Goal: Information Seeking & Learning: Learn about a topic

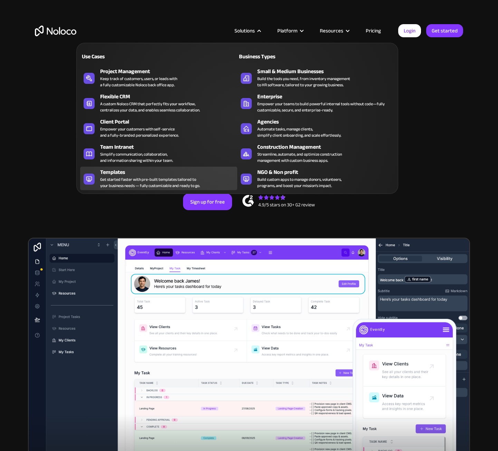
click at [145, 170] on div "Templates" at bounding box center [170, 172] width 140 height 8
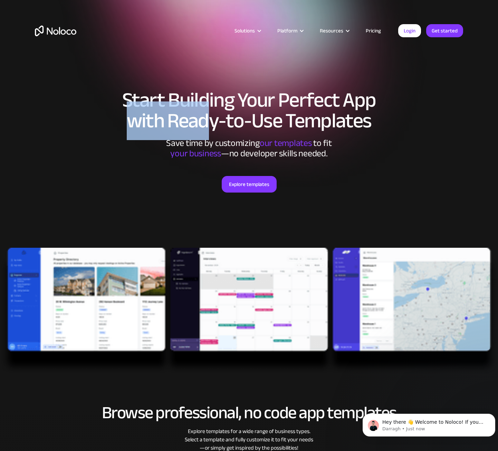
drag, startPoint x: 130, startPoint y: 102, endPoint x: 212, endPoint y: 110, distance: 82.1
click at [212, 110] on h1 "Start Building Your Perfect App with Ready-to-Use Templates" at bounding box center [249, 110] width 428 height 41
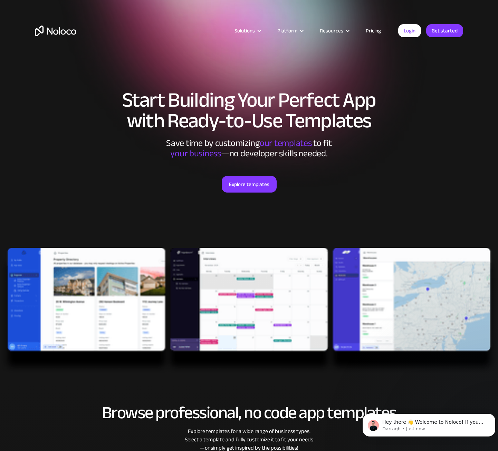
click at [236, 130] on h1 "Start Building Your Perfect App with Ready-to-Use Templates" at bounding box center [249, 110] width 428 height 41
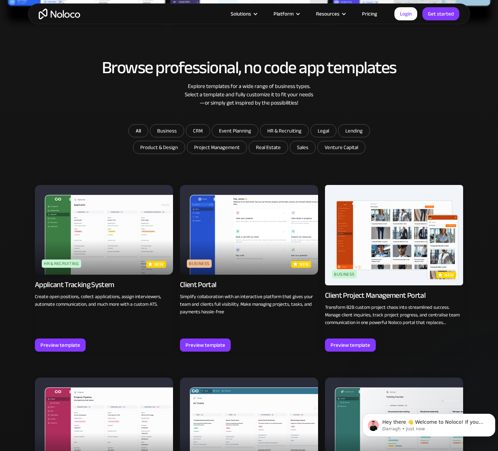
scroll to position [460, 0]
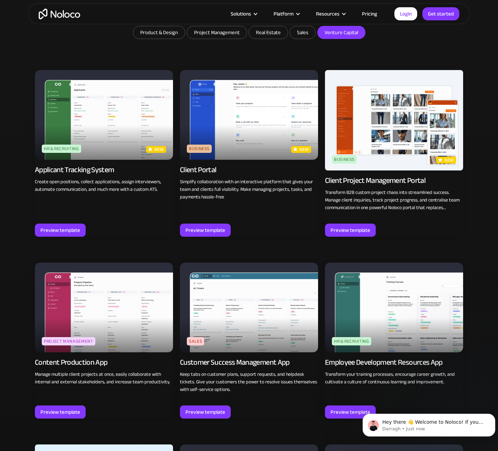
click at [334, 38] on input "Venture Capital" at bounding box center [341, 32] width 47 height 12
checkbox input "true"
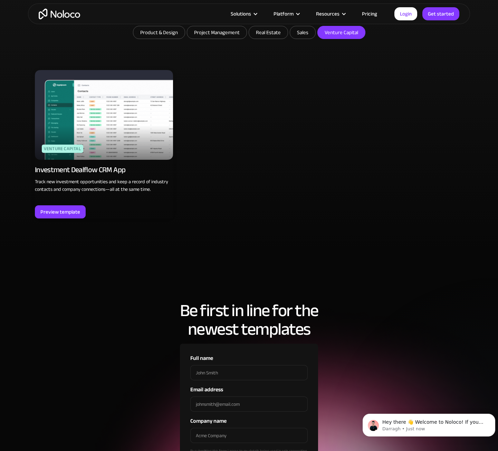
click at [160, 53] on div "All Business CRM Event Planning HR & Recruiting Legal Lending Product & Design …" at bounding box center [249, 112] width 428 height 206
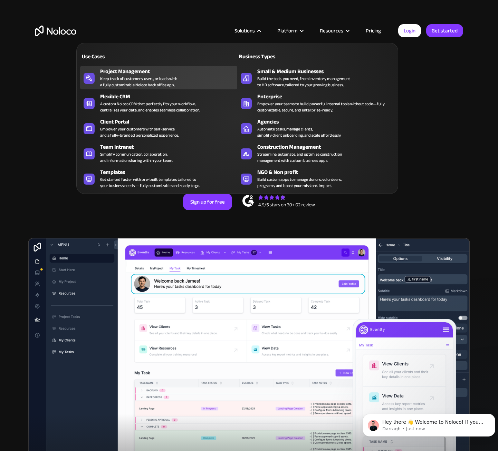
click at [155, 82] on div "Keep track of customers, users, or leads with a fully customizable Noloco back …" at bounding box center [138, 82] width 77 height 12
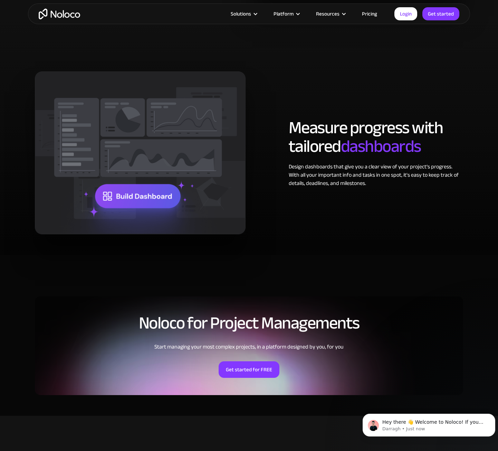
scroll to position [1239, 0]
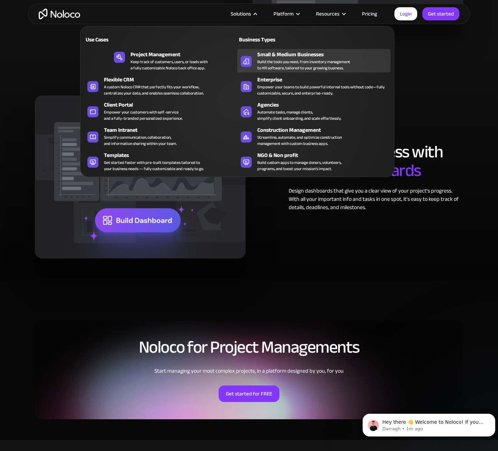
click at [266, 64] on div "Build the tools you need, from inventory management to HR software, tailored to…" at bounding box center [303, 65] width 93 height 12
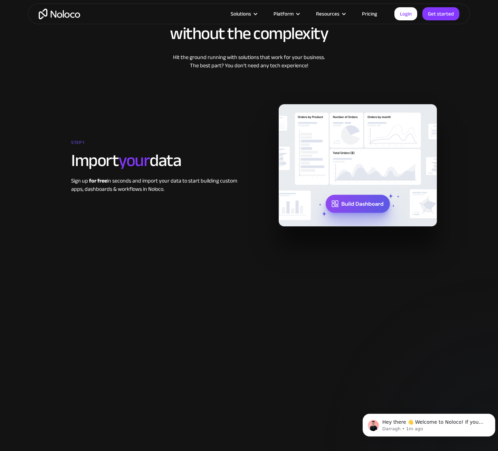
scroll to position [880, 0]
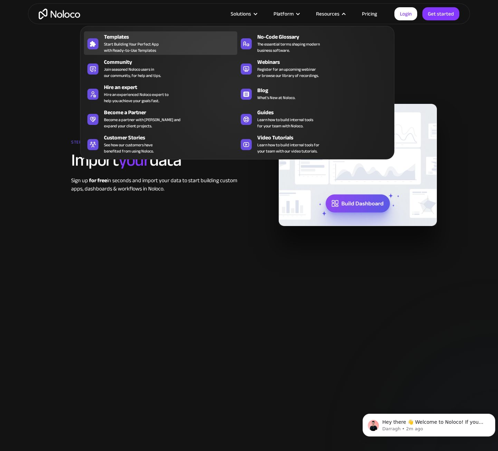
click at [171, 47] on div "Templates Start Building Your Perfect App with Ready-to-Use Templates" at bounding box center [169, 43] width 130 height 21
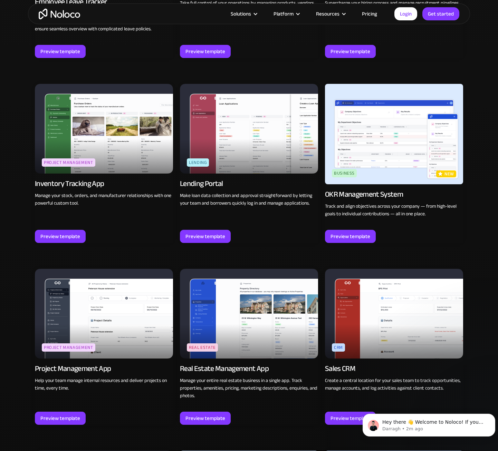
scroll to position [1150, 0]
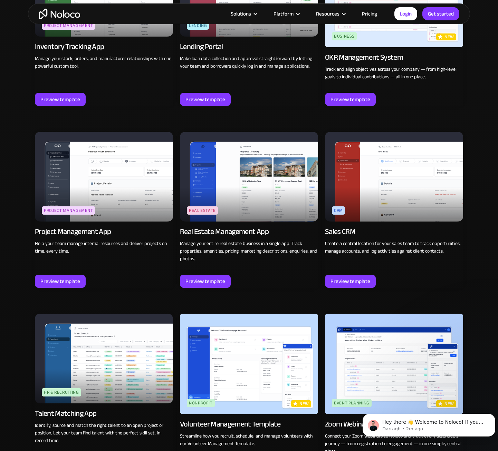
click at [75, 171] on img at bounding box center [104, 177] width 138 height 90
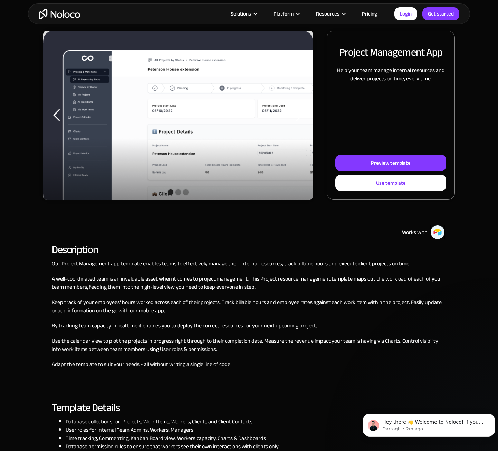
scroll to position [115, 0]
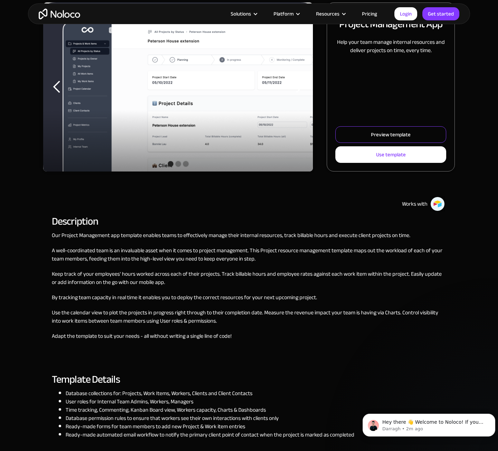
click at [393, 138] on div "Preview template" at bounding box center [391, 134] width 40 height 9
